Goal: Navigation & Orientation: Find specific page/section

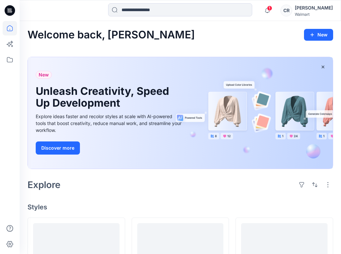
click at [10, 13] on icon at bounding box center [10, 10] width 10 height 10
click at [309, 9] on div "[PERSON_NAME]" at bounding box center [314, 8] width 38 height 8
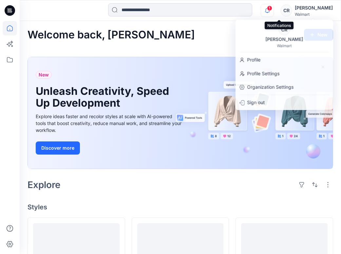
click at [274, 10] on icon "button" at bounding box center [267, 10] width 12 height 13
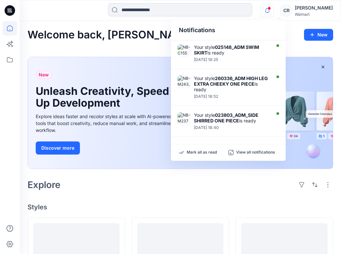
click at [304, 9] on div "CR [PERSON_NAME] Walmart" at bounding box center [307, 10] width 52 height 13
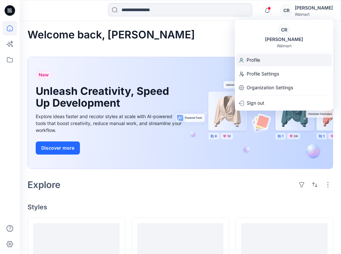
click at [258, 60] on p "Profile" at bounding box center [253, 60] width 13 height 12
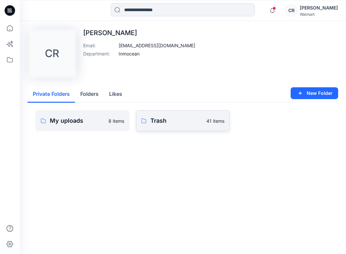
click at [170, 121] on p "Trash" at bounding box center [176, 120] width 52 height 9
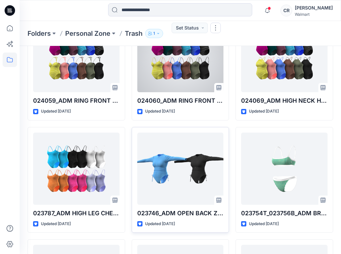
scroll to position [972, 0]
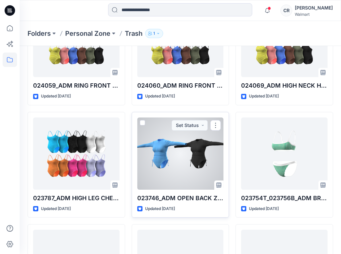
click at [175, 169] on div at bounding box center [180, 153] width 87 height 72
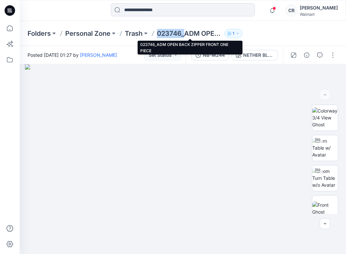
drag, startPoint x: 159, startPoint y: 32, endPoint x: 184, endPoint y: 33, distance: 24.9
click at [184, 33] on p "023746_ADM OPEN BACK ZIPPER FRONT ONE PIECE" at bounding box center [189, 33] width 65 height 9
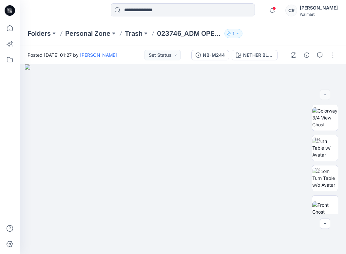
click at [113, 42] on div "Folders Personal Zone Trash 023746_ADM OPEN BACK ZIPPER FRONT ONE PIECE 1" at bounding box center [183, 33] width 326 height 25
